Goal: Transaction & Acquisition: Purchase product/service

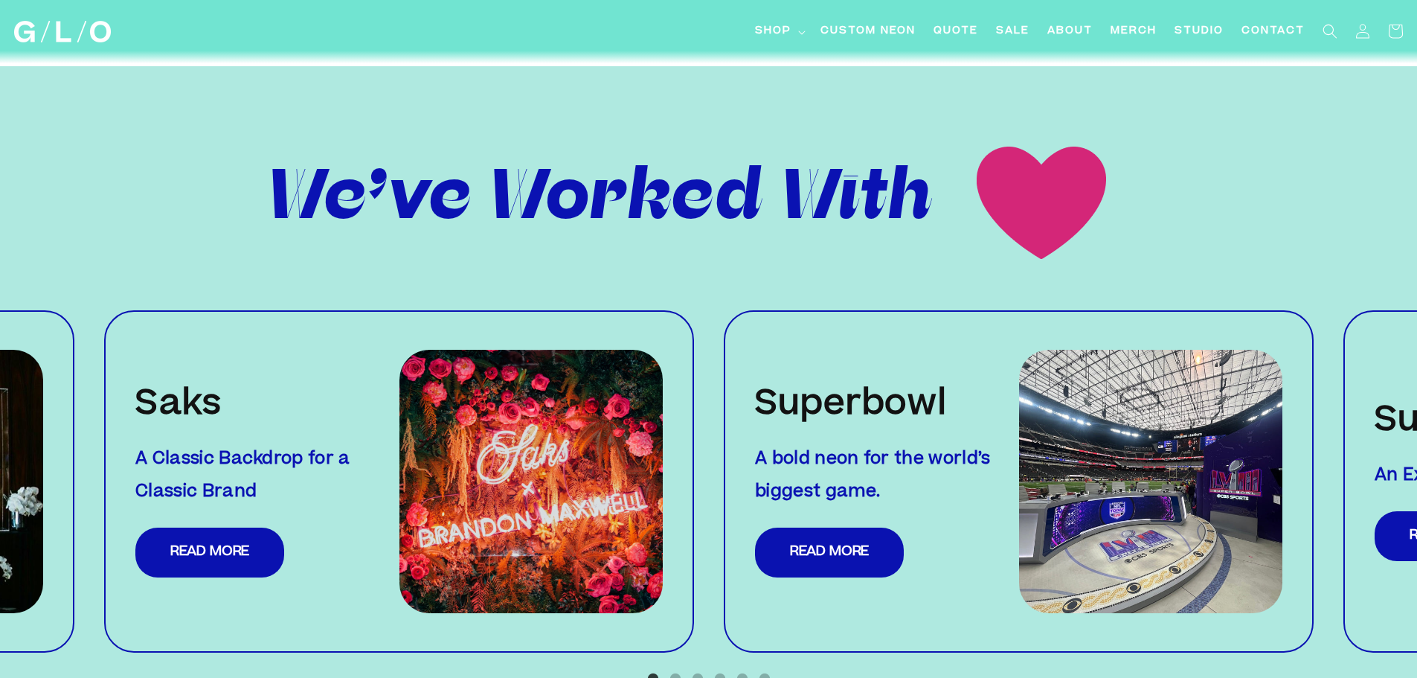
scroll to position [1488, 0]
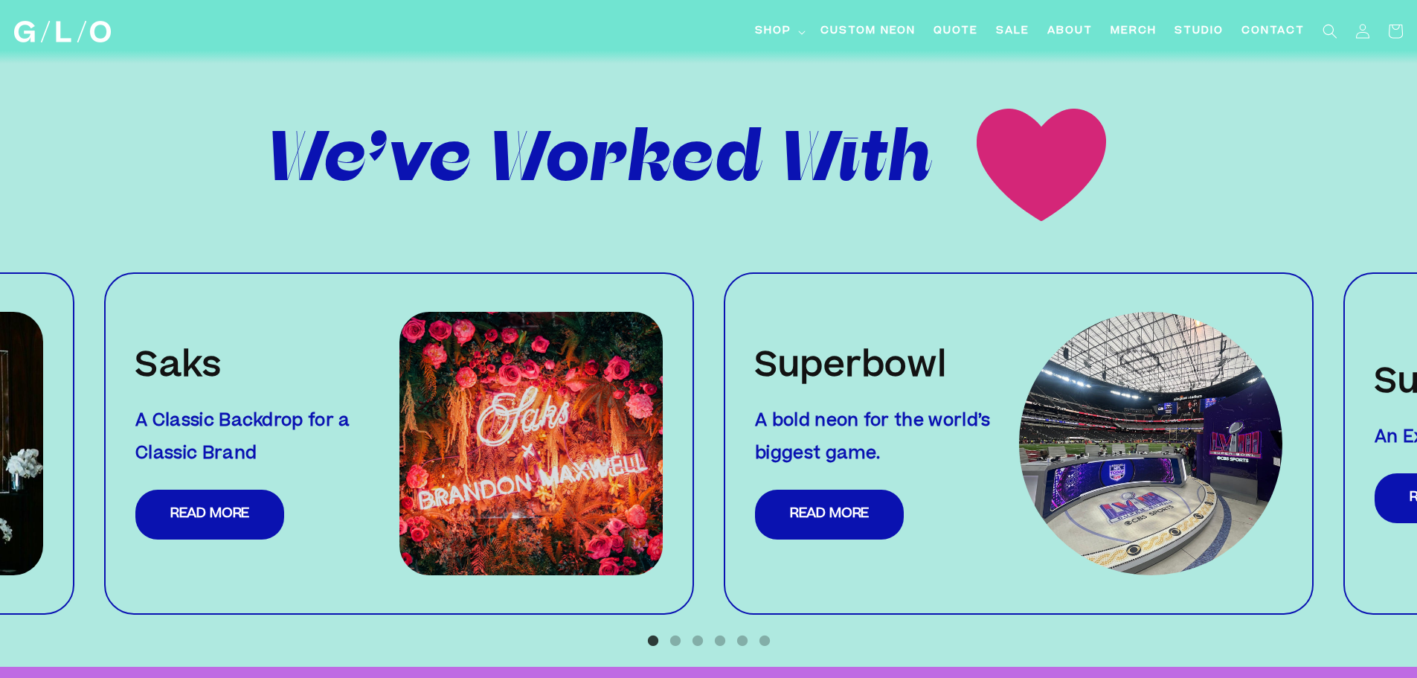
click at [1174, 389] on img at bounding box center [1151, 444] width 264 height 264
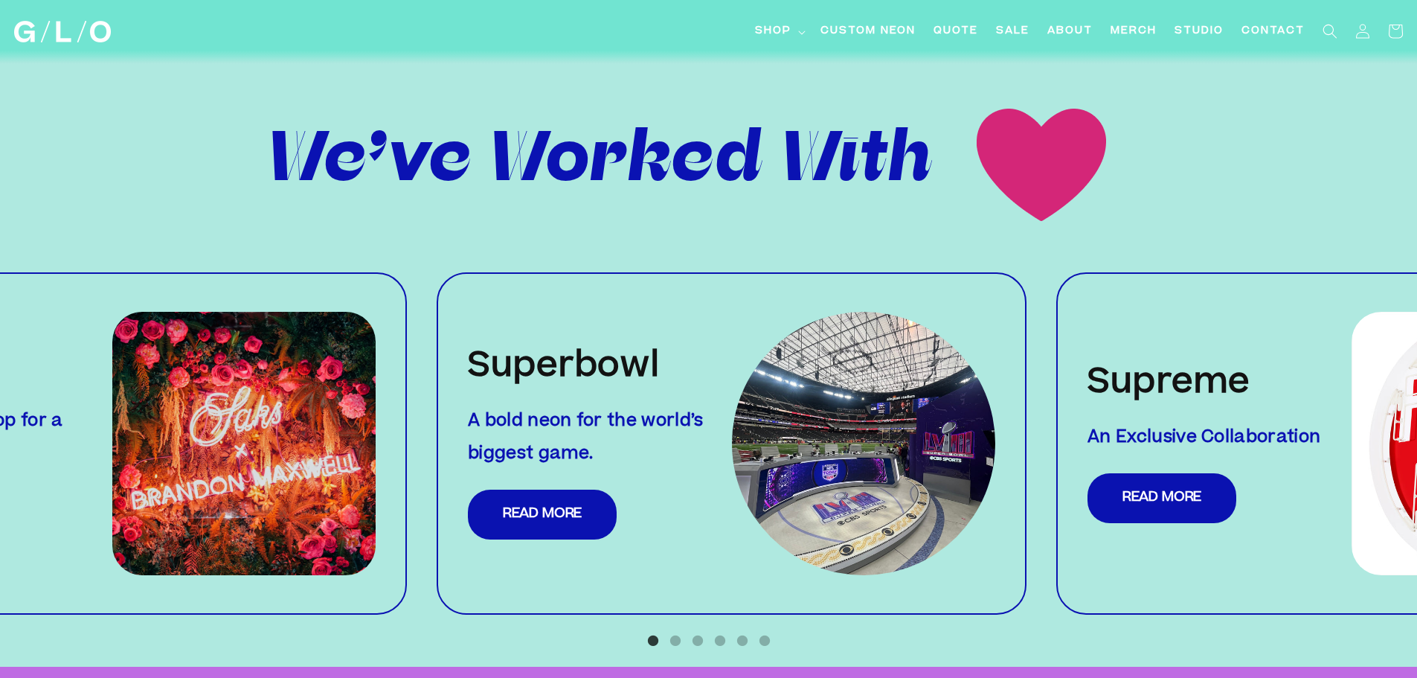
scroll to position [1482, 0]
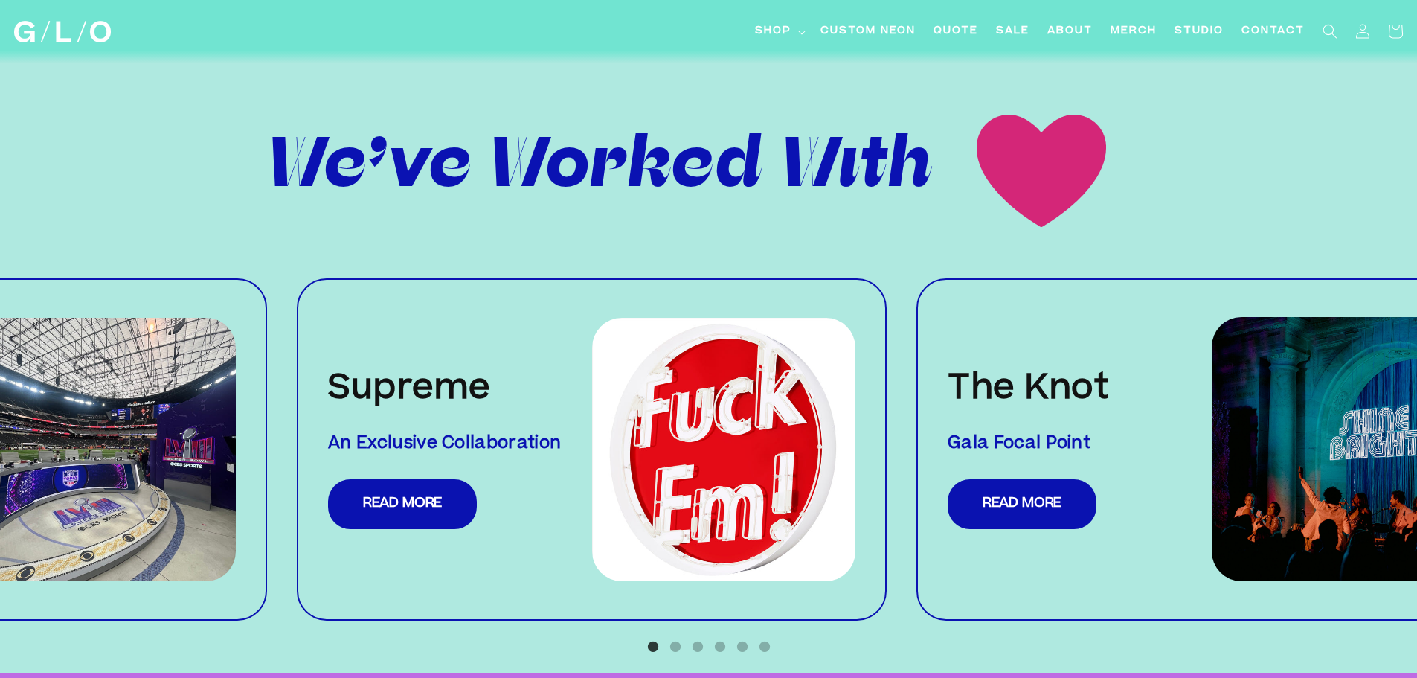
drag, startPoint x: 1332, startPoint y: 461, endPoint x: 285, endPoint y: 417, distance: 1048.4
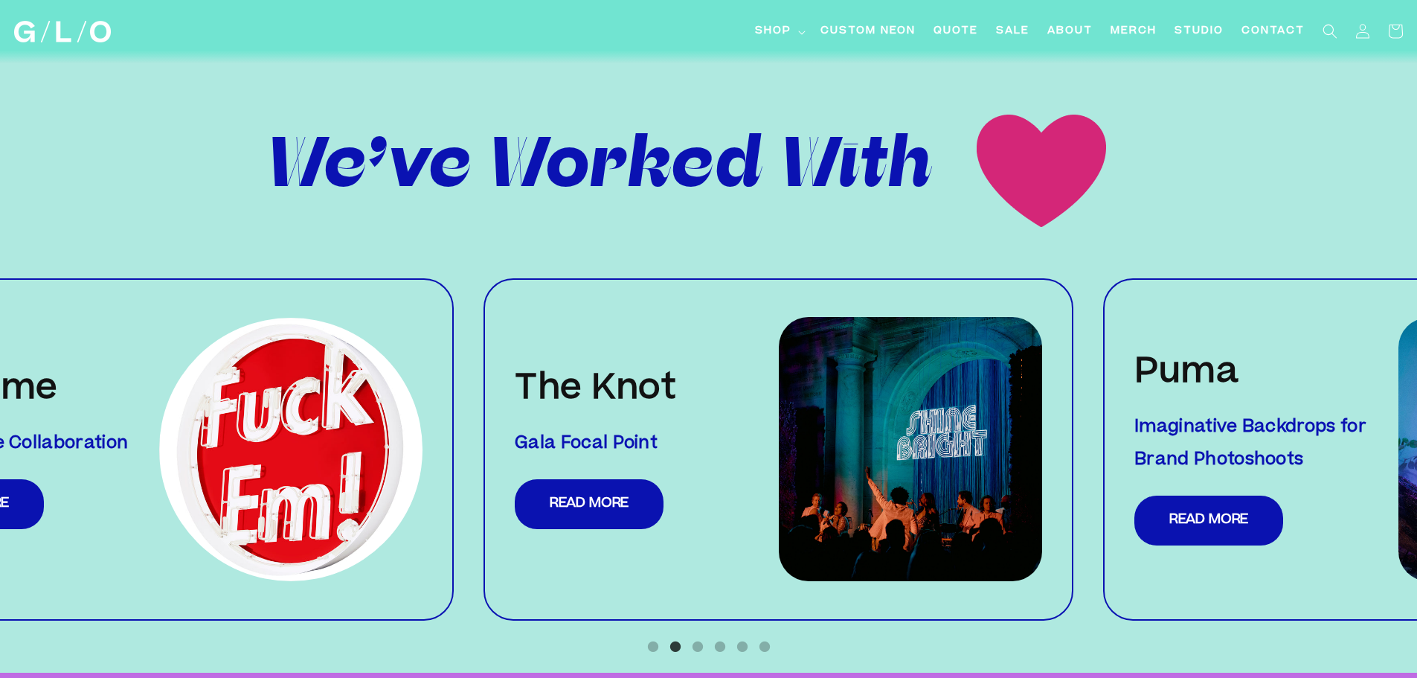
drag, startPoint x: 1231, startPoint y: 465, endPoint x: 363, endPoint y: 462, distance: 868.2
click at [363, 462] on img at bounding box center [291, 449] width 264 height 263
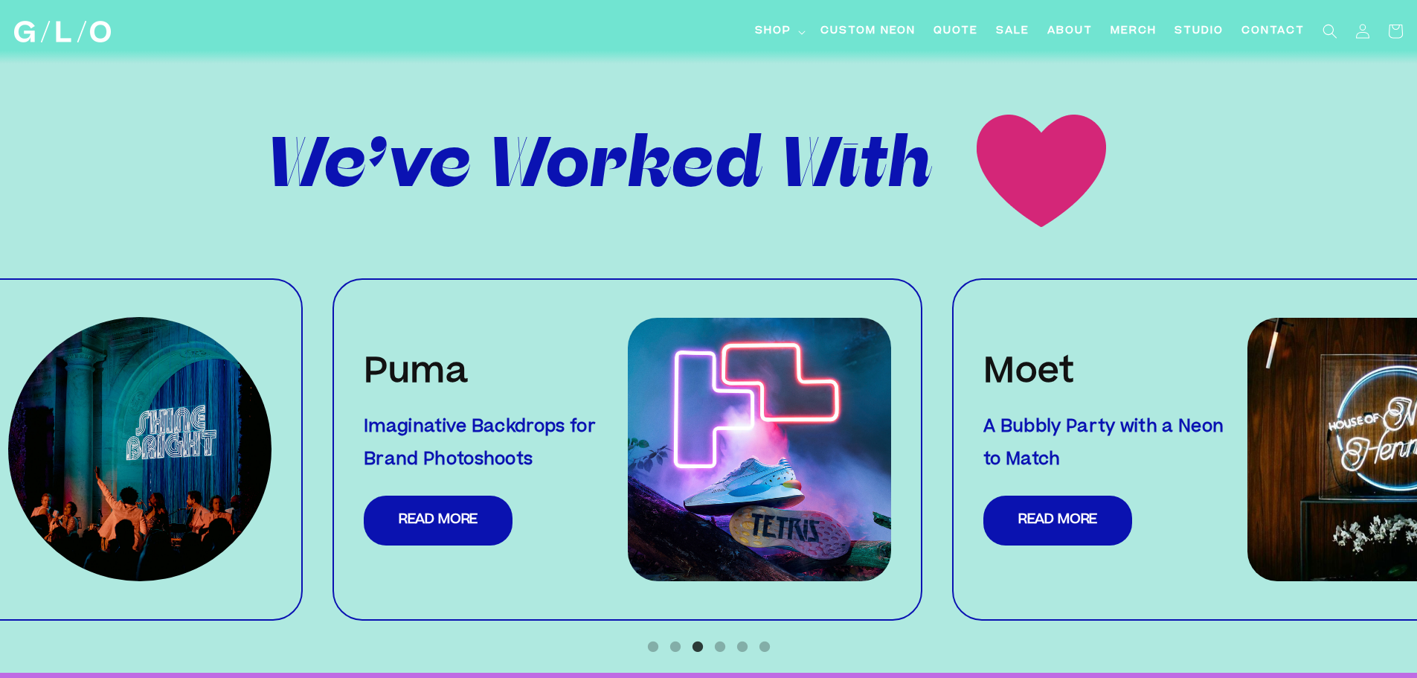
drag, startPoint x: 1061, startPoint y: 444, endPoint x: 189, endPoint y: 444, distance: 871.9
click at [189, 444] on img at bounding box center [140, 449] width 264 height 264
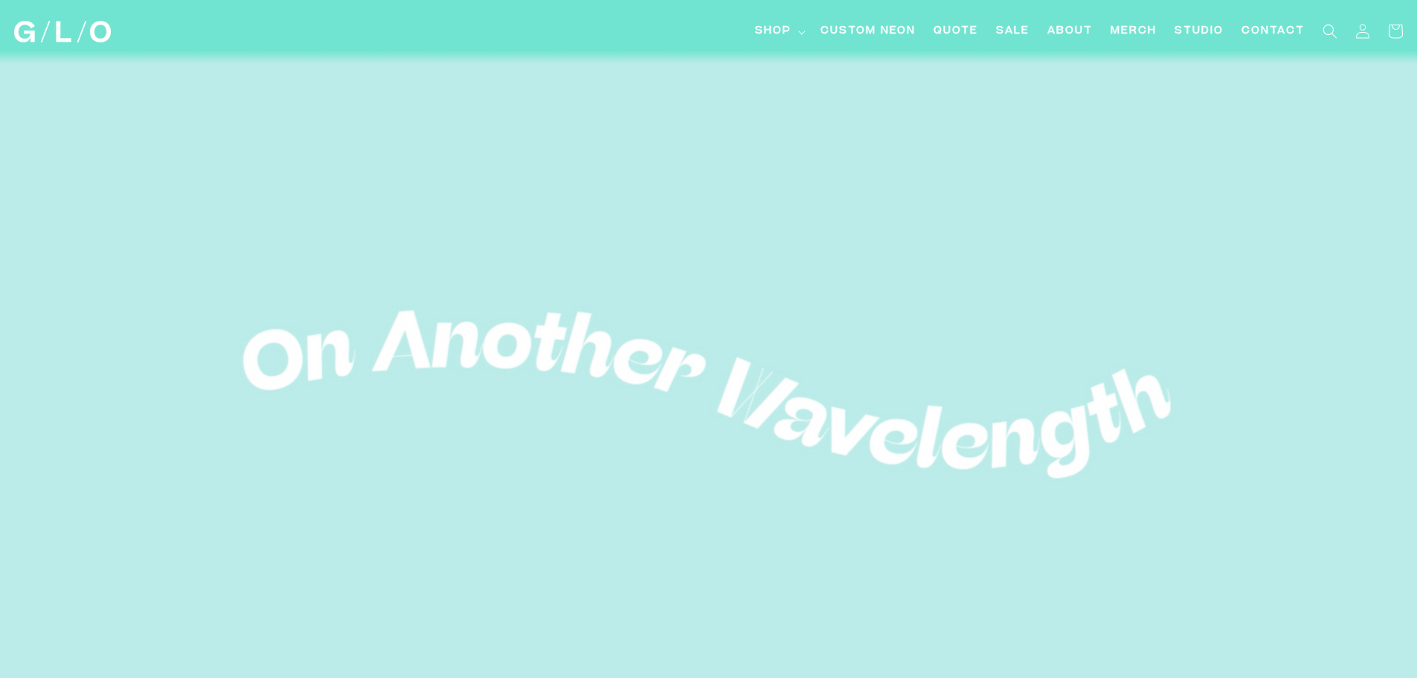
scroll to position [74, 0]
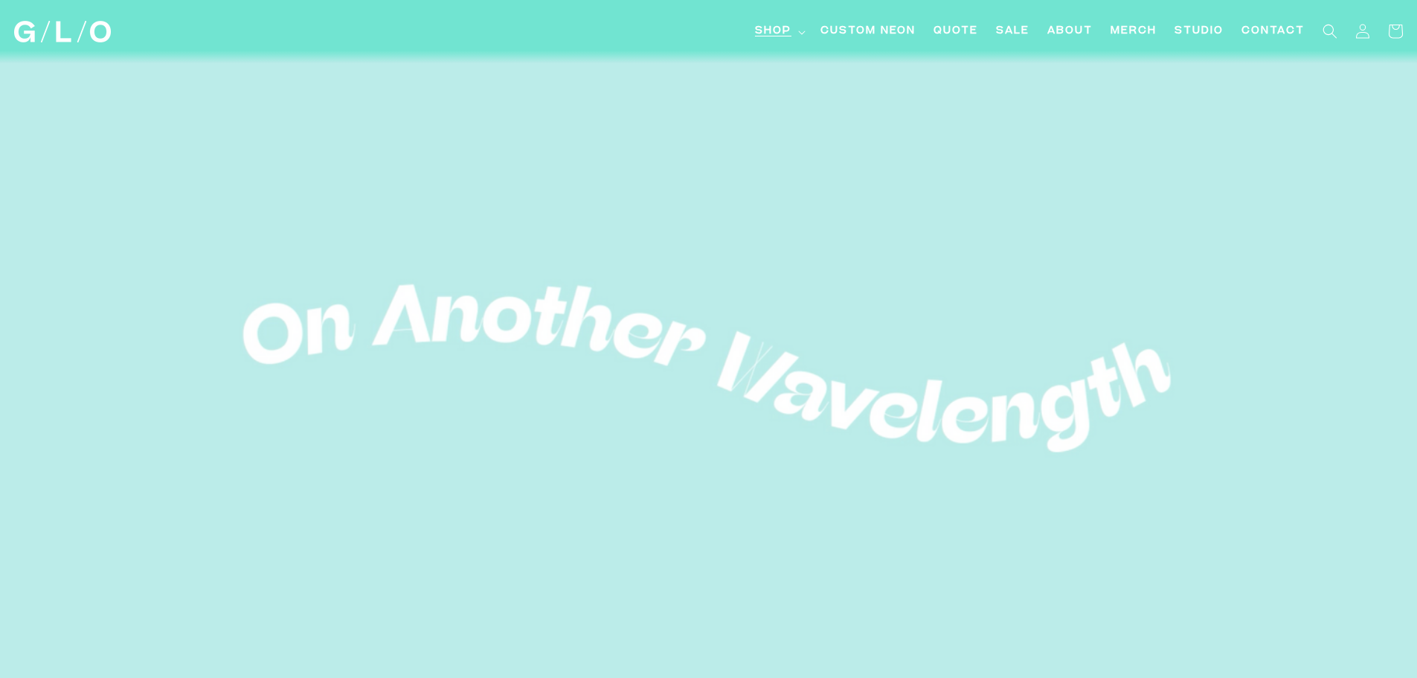
click at [800, 33] on icon at bounding box center [801, 33] width 7 height 4
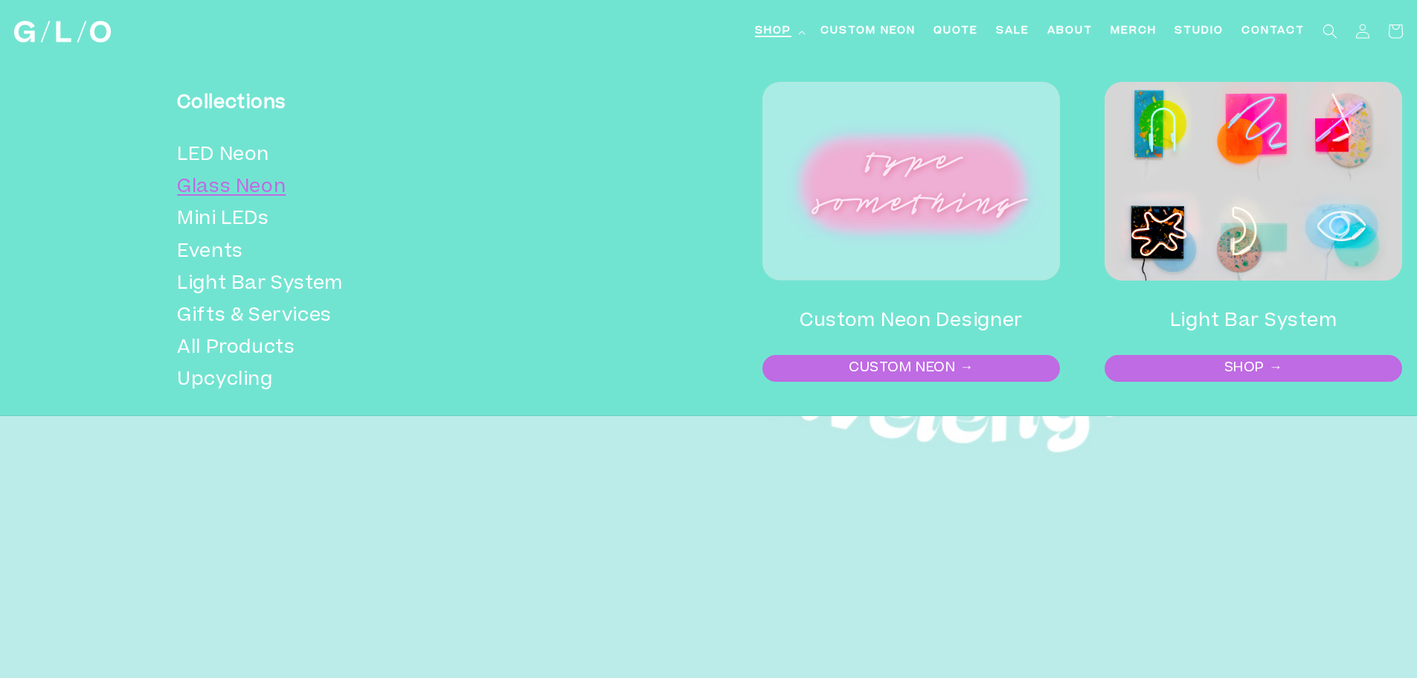
click at [213, 182] on link "Glass Neon" at bounding box center [374, 188] width 394 height 32
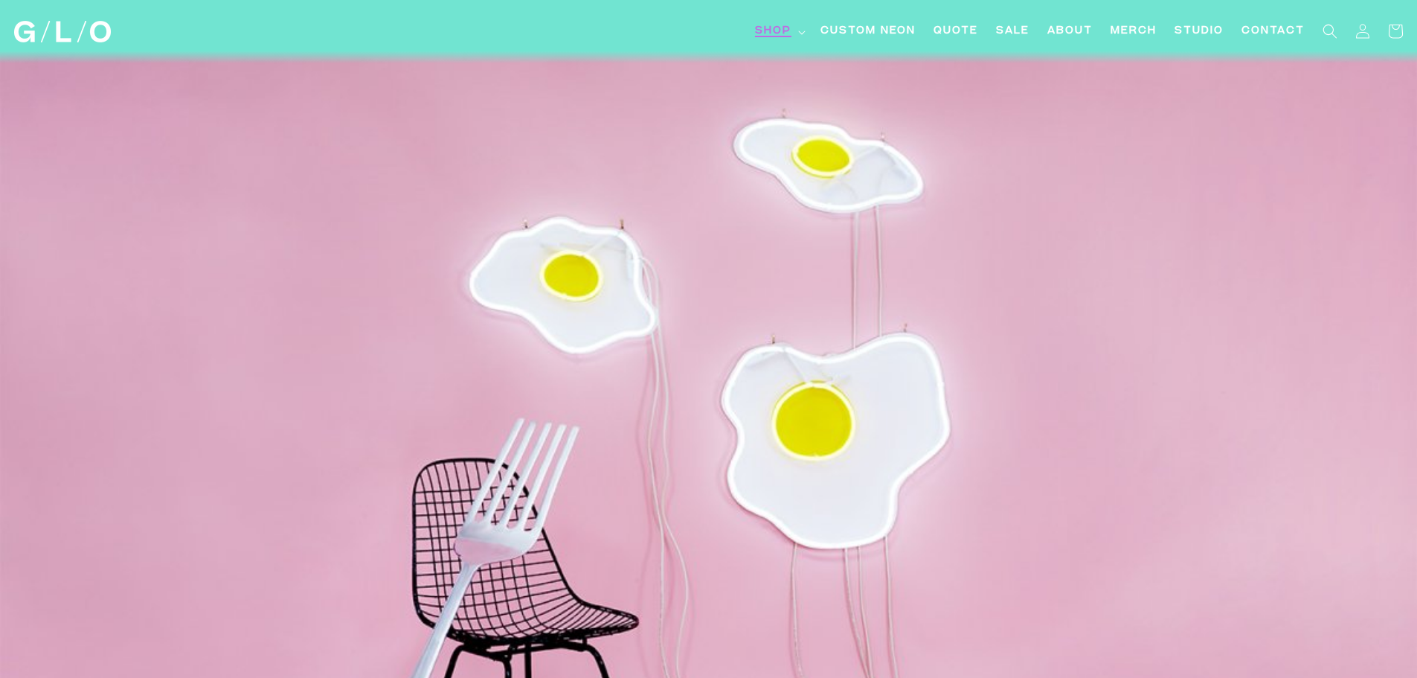
click at [760, 19] on summary "Shop" at bounding box center [778, 31] width 65 height 33
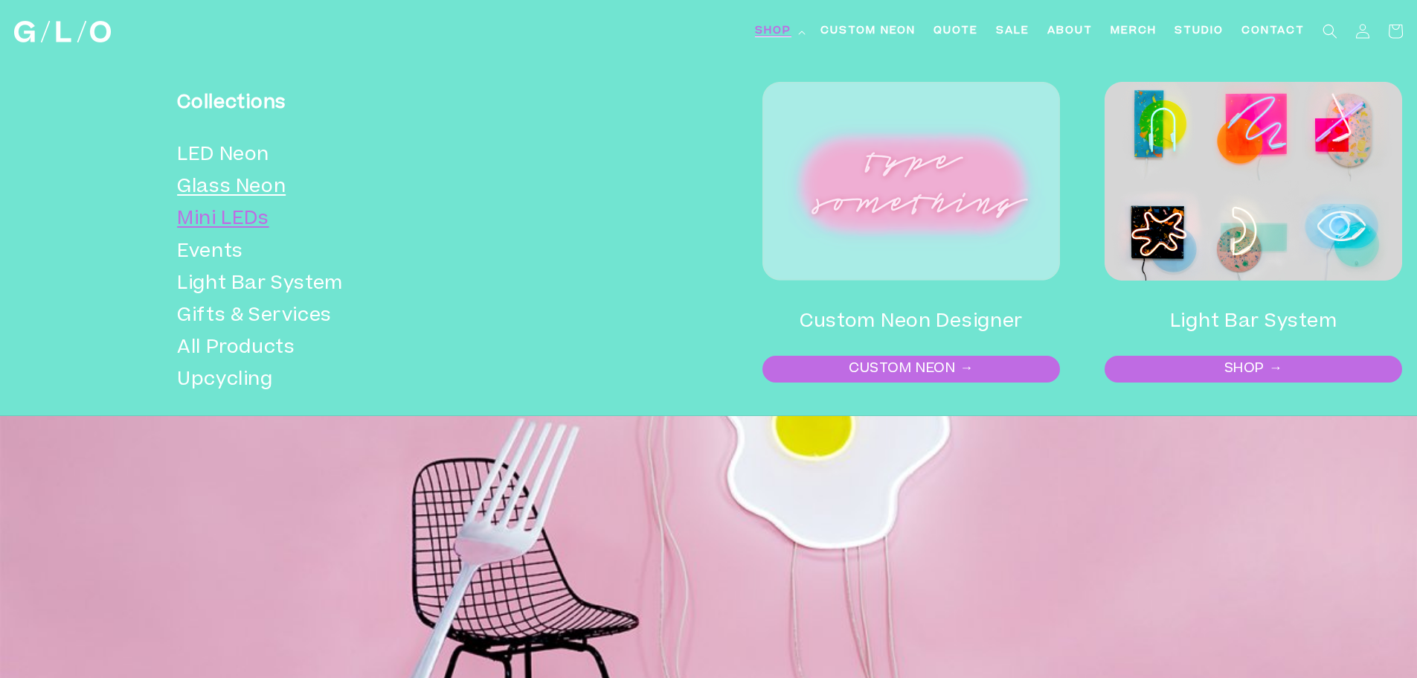
click at [208, 222] on link "Mini LEDs" at bounding box center [374, 220] width 394 height 32
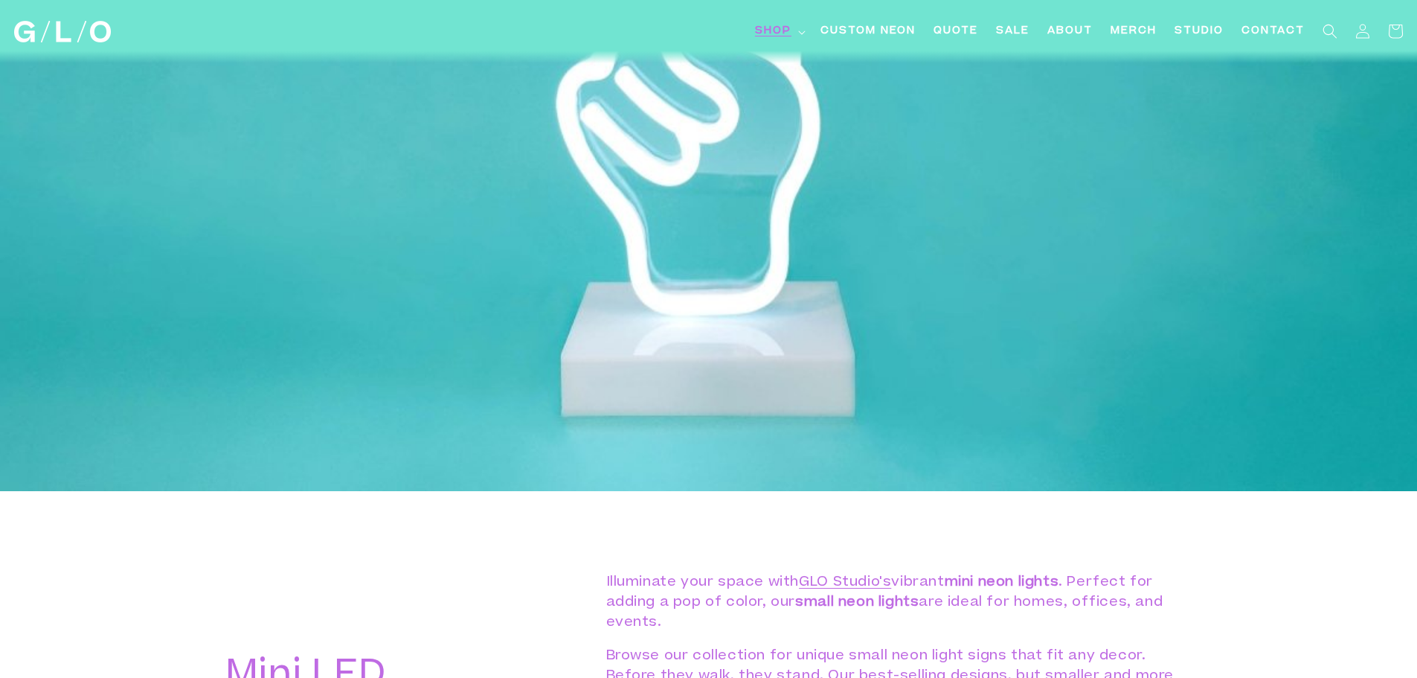
scroll to position [670, 0]
